Goal: Task Accomplishment & Management: Use online tool/utility

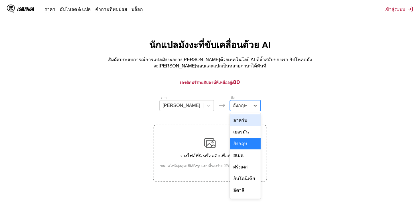
click at [233, 107] on div at bounding box center [240, 106] width 14 height 6
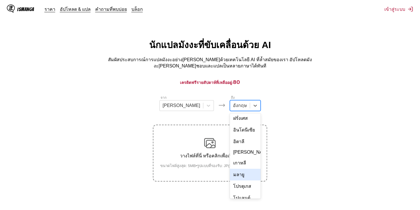
scroll to position [99, 0]
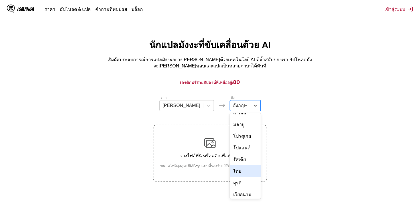
click at [230, 166] on div "ไทย" at bounding box center [245, 172] width 31 height 12
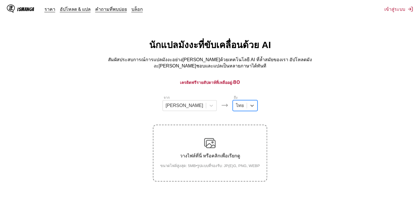
click at [213, 141] on img at bounding box center [209, 143] width 11 height 11
click at [0, 0] on input "วางไฟล์ที่นี่ หรือคลิกเพื่อเรียกดู ขนาดไฟล์สูงสุด: 5MB • รูปแบบที่รองรับ: JP(E)…" at bounding box center [0, 0] width 0 height 0
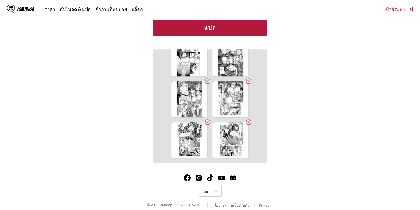
scroll to position [33, 0]
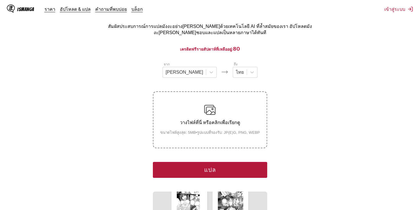
click at [200, 168] on button "แปล" at bounding box center [210, 170] width 114 height 16
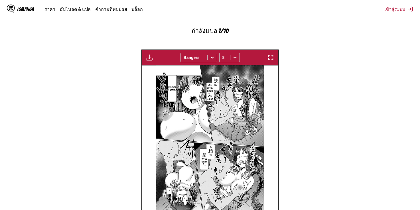
scroll to position [201, 0]
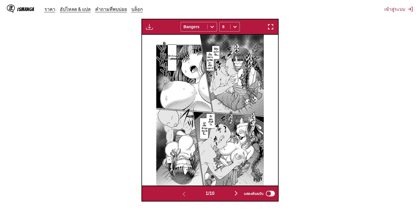
click at [236, 190] on img "button" at bounding box center [236, 193] width 7 height 7
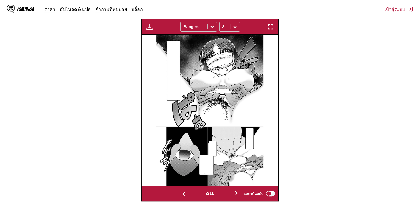
click at [236, 190] on img "button" at bounding box center [236, 193] width 7 height 7
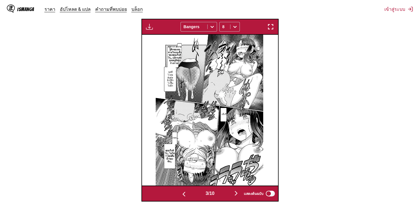
click at [186, 190] on button "button" at bounding box center [184, 194] width 34 height 8
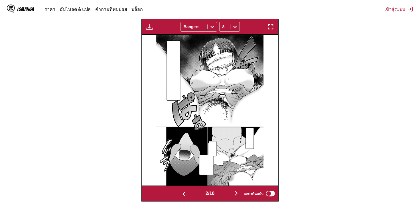
click at [236, 190] on img "button" at bounding box center [236, 193] width 7 height 7
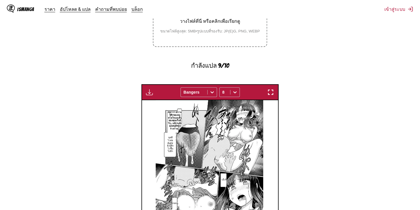
scroll to position [200, 0]
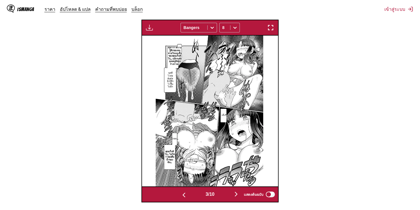
click at [178, 191] on button "button" at bounding box center [184, 195] width 34 height 8
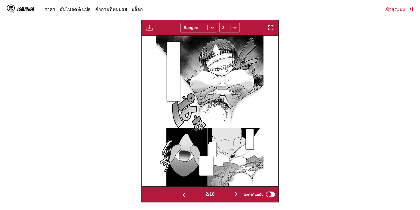
click at [178, 191] on button "button" at bounding box center [184, 195] width 34 height 8
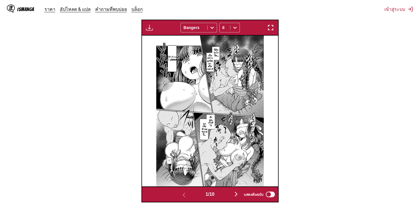
click at [235, 191] on img "button" at bounding box center [236, 194] width 7 height 7
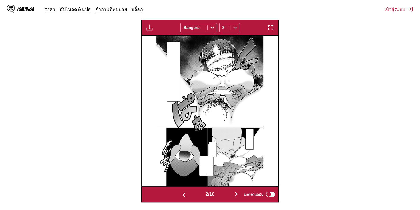
click at [235, 191] on img "button" at bounding box center [236, 194] width 7 height 7
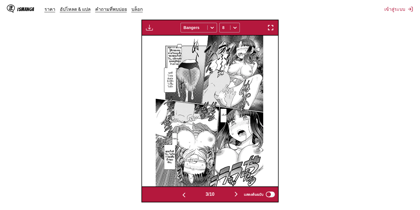
click at [235, 191] on img "button" at bounding box center [236, 194] width 7 height 7
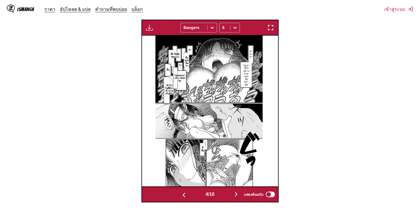
click at [235, 191] on img "button" at bounding box center [236, 194] width 7 height 7
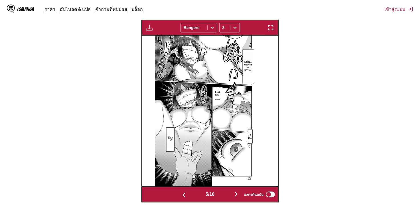
click at [235, 191] on img "button" at bounding box center [236, 194] width 7 height 7
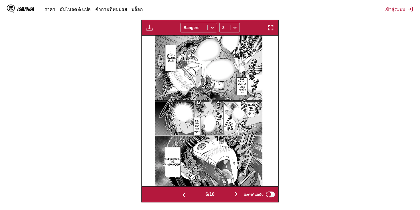
click at [177, 191] on button "button" at bounding box center [184, 195] width 34 height 8
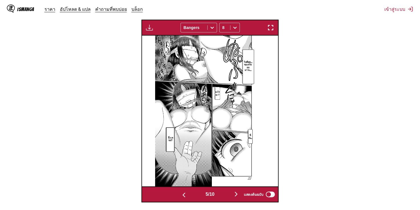
click at [237, 191] on img "button" at bounding box center [236, 194] width 7 height 7
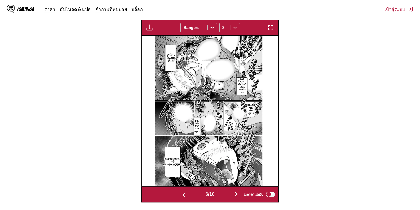
click at [237, 191] on img "button" at bounding box center [236, 194] width 7 height 7
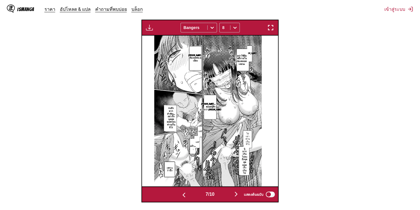
click at [237, 191] on img "button" at bounding box center [236, 194] width 7 height 7
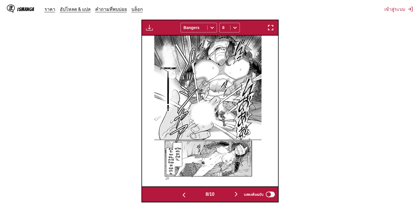
click at [237, 191] on img "button" at bounding box center [236, 194] width 7 height 7
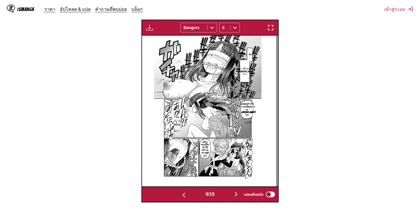
click at [237, 191] on img "button" at bounding box center [236, 194] width 7 height 7
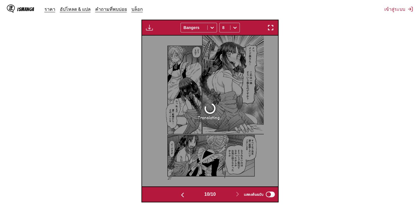
click at [181, 192] on img "button" at bounding box center [182, 195] width 7 height 7
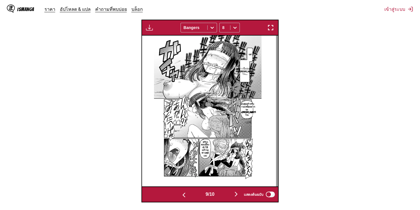
click at [181, 192] on img "button" at bounding box center [184, 195] width 7 height 7
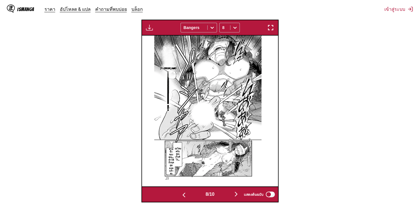
click at [181, 192] on img "button" at bounding box center [184, 195] width 7 height 7
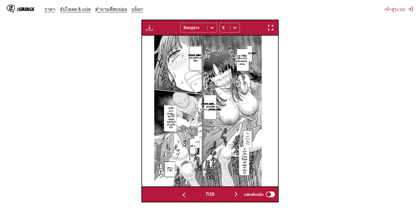
click at [181, 192] on img "button" at bounding box center [184, 195] width 7 height 7
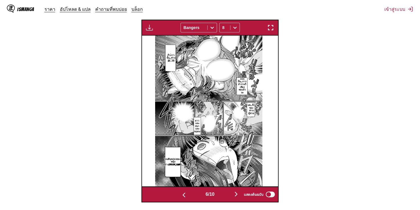
click at [181, 192] on img "button" at bounding box center [184, 195] width 7 height 7
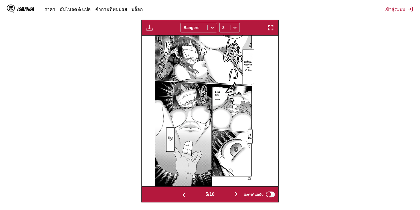
click at [181, 192] on img "button" at bounding box center [184, 195] width 7 height 7
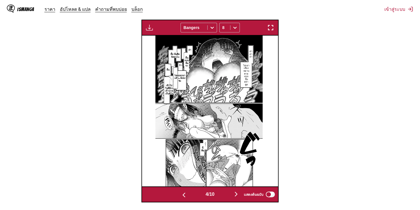
click at [181, 192] on img "button" at bounding box center [184, 195] width 7 height 7
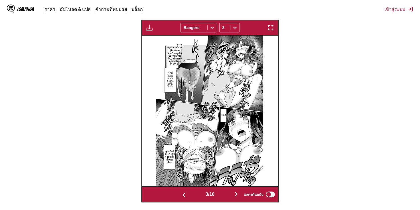
click at [181, 192] on img "button" at bounding box center [184, 195] width 7 height 7
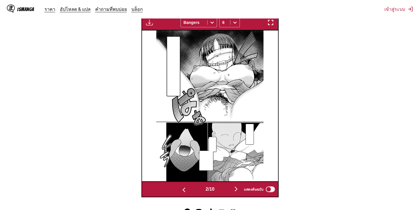
scroll to position [189, 0]
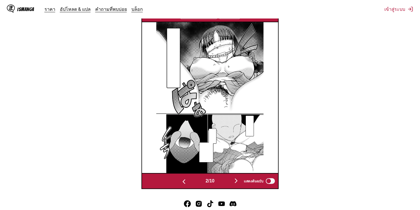
click at [181, 179] on img "button" at bounding box center [184, 182] width 7 height 7
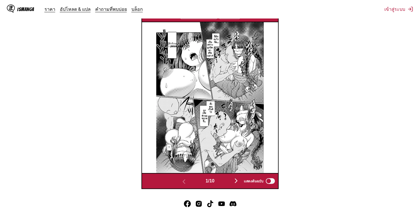
click at [234, 177] on button "button" at bounding box center [236, 181] width 34 height 8
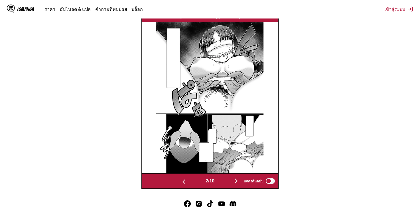
click at [234, 177] on button "button" at bounding box center [236, 181] width 34 height 8
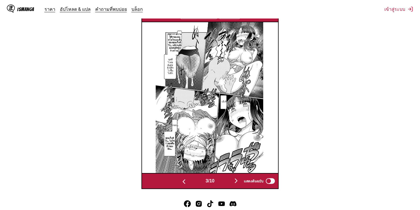
click at [186, 178] on button "button" at bounding box center [184, 181] width 34 height 8
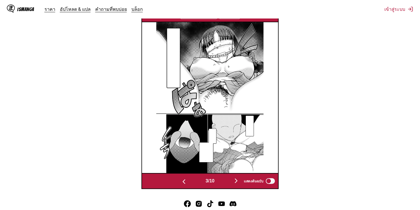
click at [186, 178] on button "button" at bounding box center [184, 181] width 34 height 8
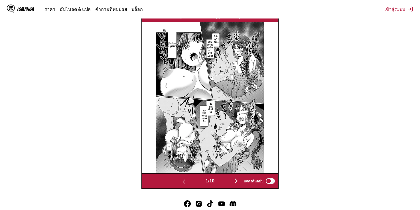
click at [240, 178] on img "button" at bounding box center [236, 181] width 7 height 7
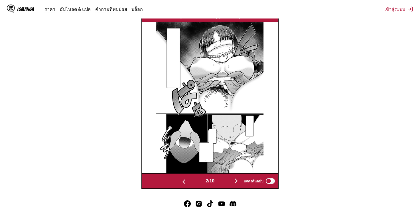
click at [240, 178] on img "button" at bounding box center [236, 181] width 7 height 7
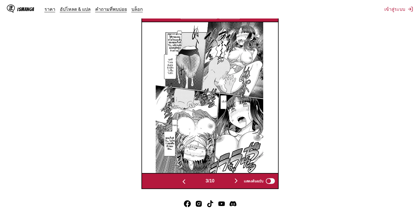
click at [240, 178] on img "button" at bounding box center [236, 181] width 7 height 7
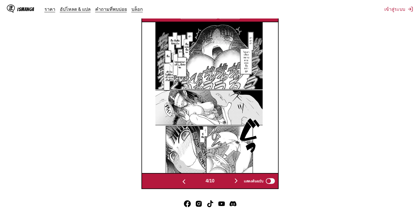
click at [240, 178] on img "button" at bounding box center [236, 181] width 7 height 7
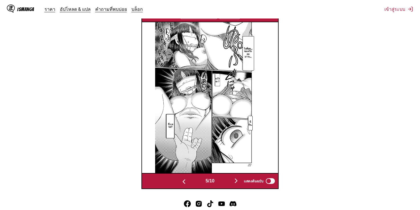
click at [240, 178] on img "button" at bounding box center [236, 181] width 7 height 7
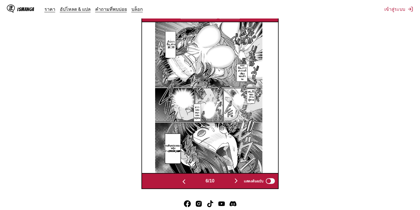
click at [240, 178] on img "button" at bounding box center [236, 181] width 7 height 7
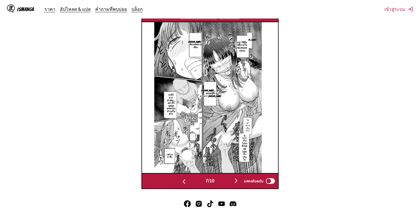
click at [240, 178] on img "button" at bounding box center [236, 181] width 7 height 7
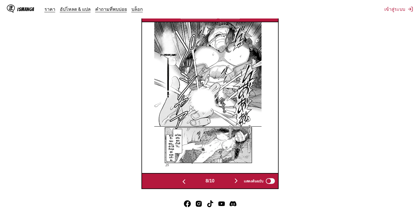
click at [240, 178] on img "button" at bounding box center [236, 181] width 7 height 7
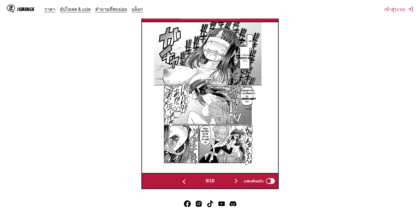
click at [240, 178] on img "button" at bounding box center [236, 181] width 7 height 7
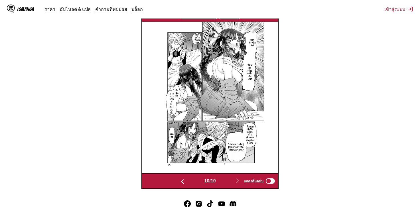
click at [179, 179] on img "button" at bounding box center [182, 182] width 7 height 7
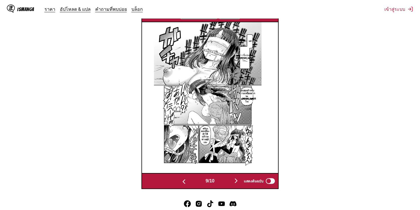
click at [181, 179] on img "button" at bounding box center [184, 182] width 7 height 7
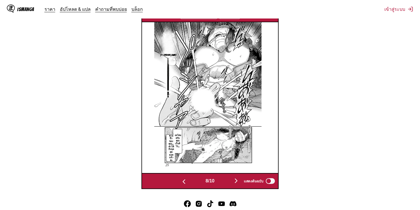
click at [181, 179] on img "button" at bounding box center [184, 182] width 7 height 7
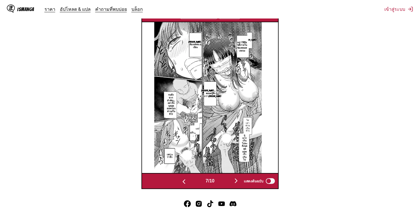
click at [181, 179] on img "button" at bounding box center [184, 182] width 7 height 7
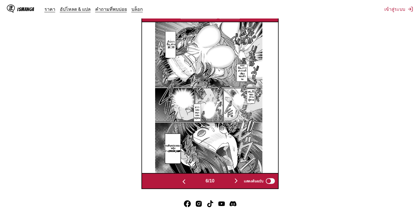
click at [181, 179] on img "button" at bounding box center [184, 182] width 7 height 7
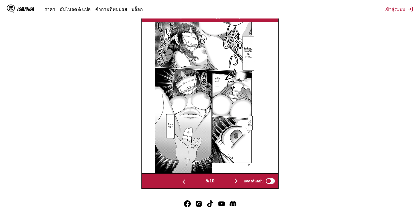
click at [181, 179] on img "button" at bounding box center [184, 182] width 7 height 7
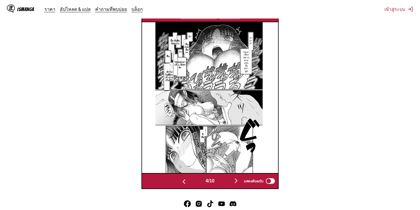
click at [181, 179] on img "button" at bounding box center [184, 182] width 7 height 7
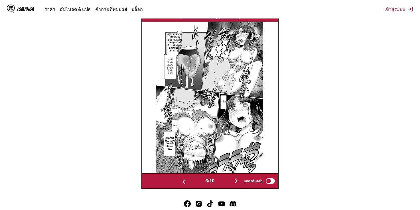
click at [181, 179] on img "button" at bounding box center [184, 182] width 7 height 7
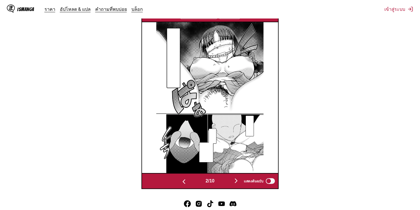
click at [181, 179] on img "button" at bounding box center [184, 182] width 7 height 7
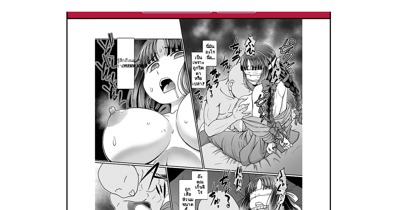
scroll to position [189, 0]
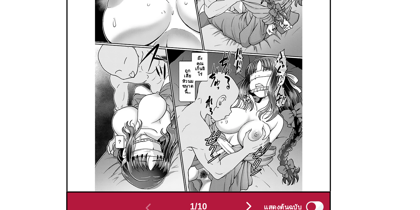
click at [239, 178] on img "button" at bounding box center [236, 181] width 7 height 7
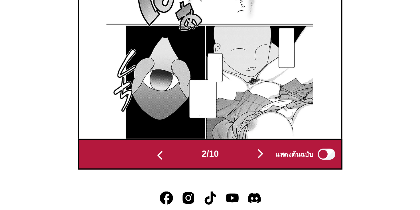
click at [236, 178] on img "button" at bounding box center [236, 181] width 7 height 7
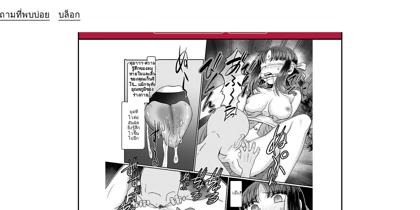
scroll to position [189, 0]
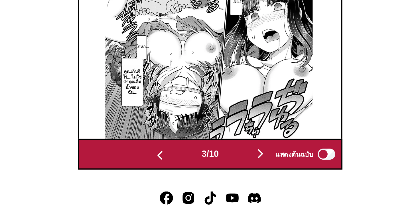
click at [236, 178] on img "button" at bounding box center [236, 181] width 7 height 7
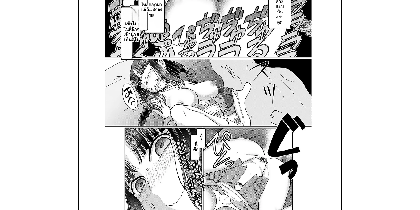
scroll to position [189, 0]
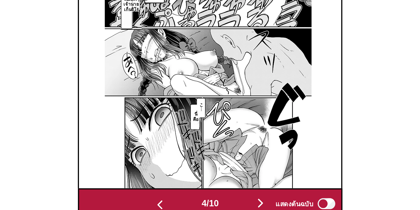
click at [237, 178] on img "button" at bounding box center [236, 181] width 7 height 7
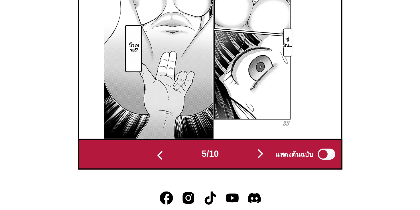
click at [240, 178] on div "แสดงต้นฉบับ" at bounding box center [257, 181] width 35 height 7
click at [238, 178] on img "button" at bounding box center [236, 181] width 7 height 7
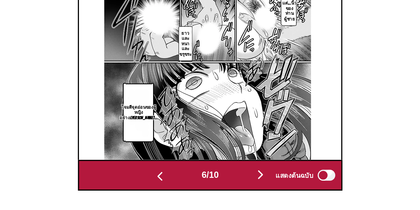
click at [238, 178] on img "button" at bounding box center [236, 181] width 7 height 7
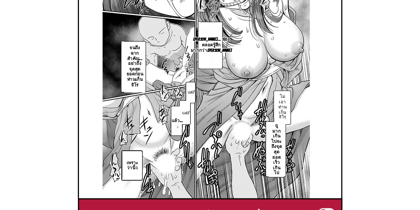
scroll to position [161, 0]
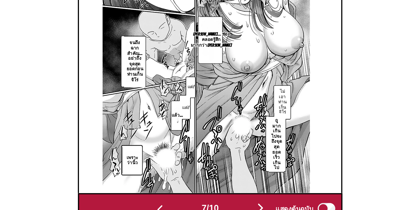
click at [238, 206] on img "button" at bounding box center [236, 209] width 7 height 7
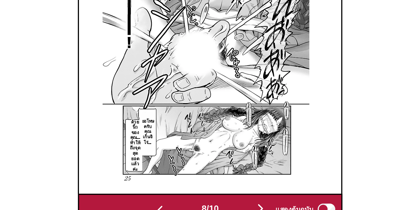
scroll to position [161, 0]
click at [239, 207] on img "button" at bounding box center [236, 210] width 7 height 7
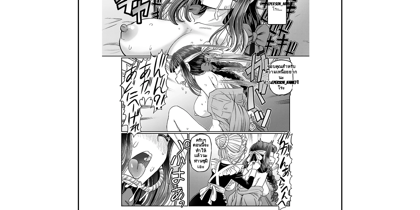
scroll to position [159, 0]
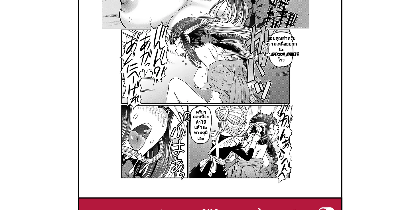
click at [238, 208] on img "button" at bounding box center [236, 211] width 7 height 7
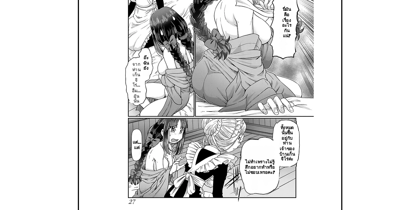
click at [230, 119] on img at bounding box center [210, 128] width 107 height 151
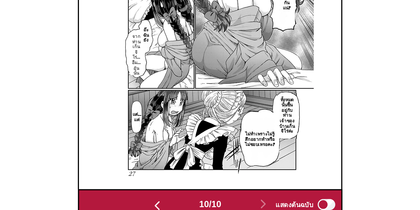
click at [184, 205] on img "button" at bounding box center [182, 208] width 7 height 7
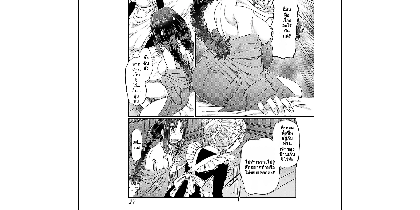
scroll to position [0, 1092]
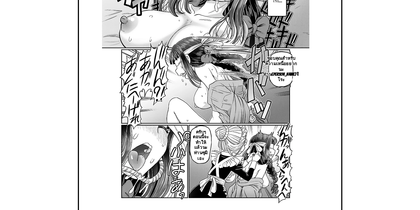
click at [184, 190] on img at bounding box center [207, 123] width 107 height 151
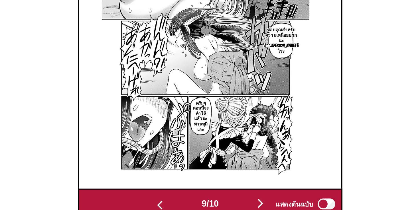
click at [181, 207] on img "button" at bounding box center [184, 208] width 7 height 7
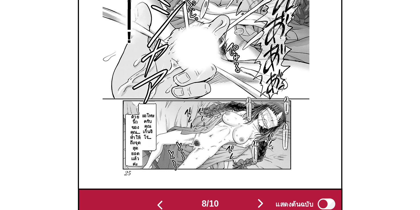
click at [184, 205] on img "button" at bounding box center [184, 208] width 7 height 7
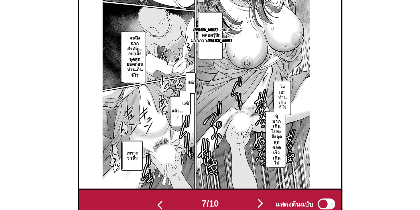
click at [184, 205] on img "button" at bounding box center [184, 208] width 7 height 7
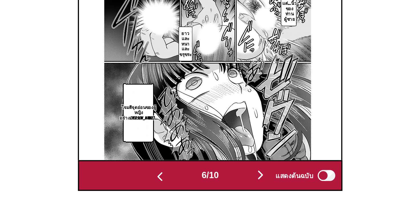
click at [183, 191] on img "button" at bounding box center [184, 193] width 7 height 7
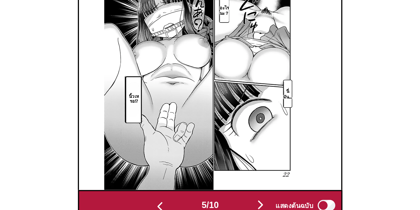
scroll to position [178, 0]
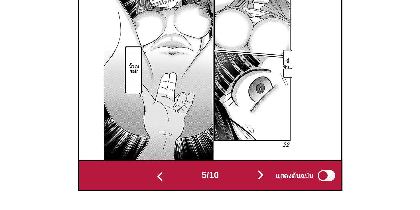
click at [182, 190] on img "button" at bounding box center [184, 193] width 7 height 7
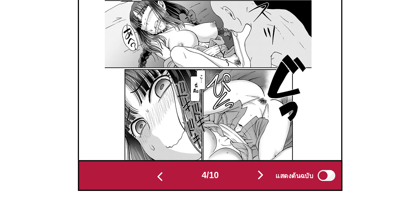
click at [262, 190] on span "แสดงต้นฉบับ" at bounding box center [254, 192] width 20 height 5
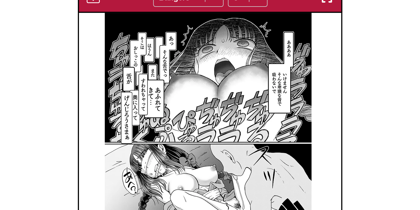
scroll to position [177, 0]
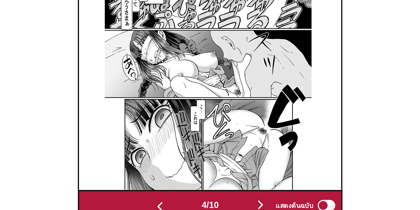
click at [270, 190] on label "แสดงต้นฉบับ" at bounding box center [260, 193] width 32 height 7
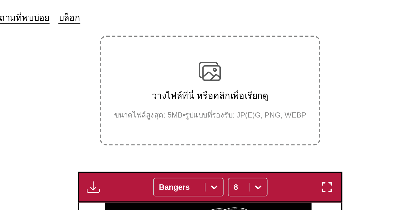
scroll to position [88, 0]
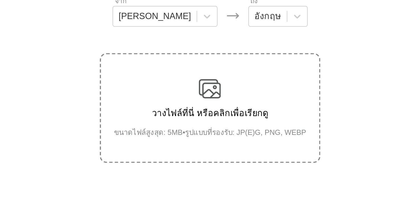
scroll to position [54, 0]
